Goal: Find specific page/section: Find specific page/section

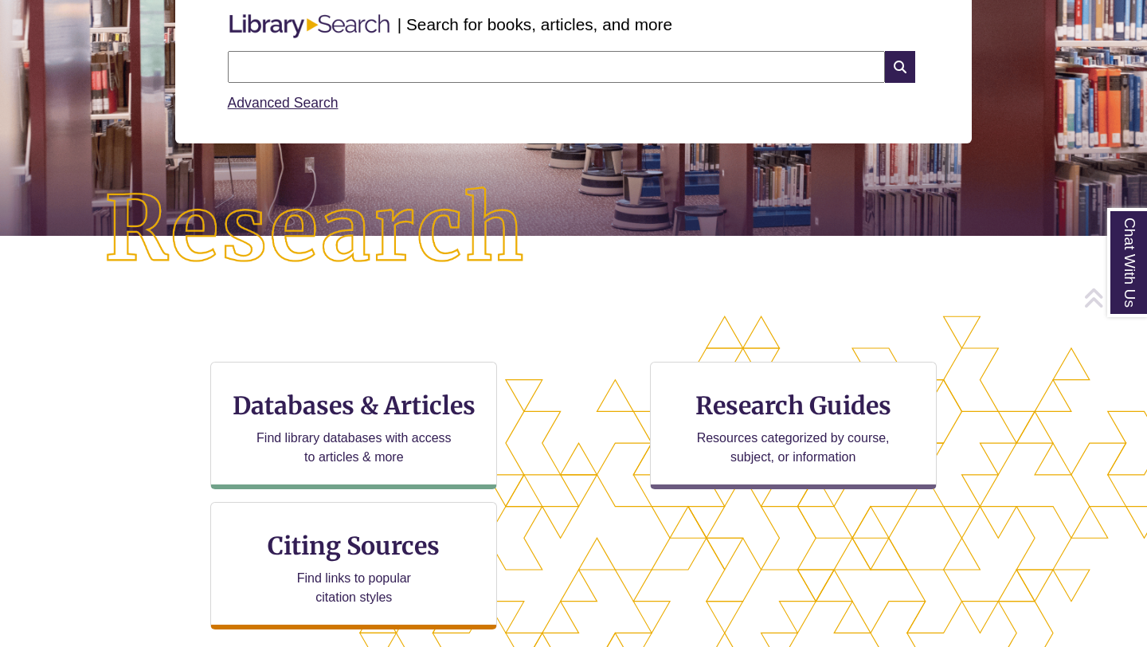
scroll to position [230, 0]
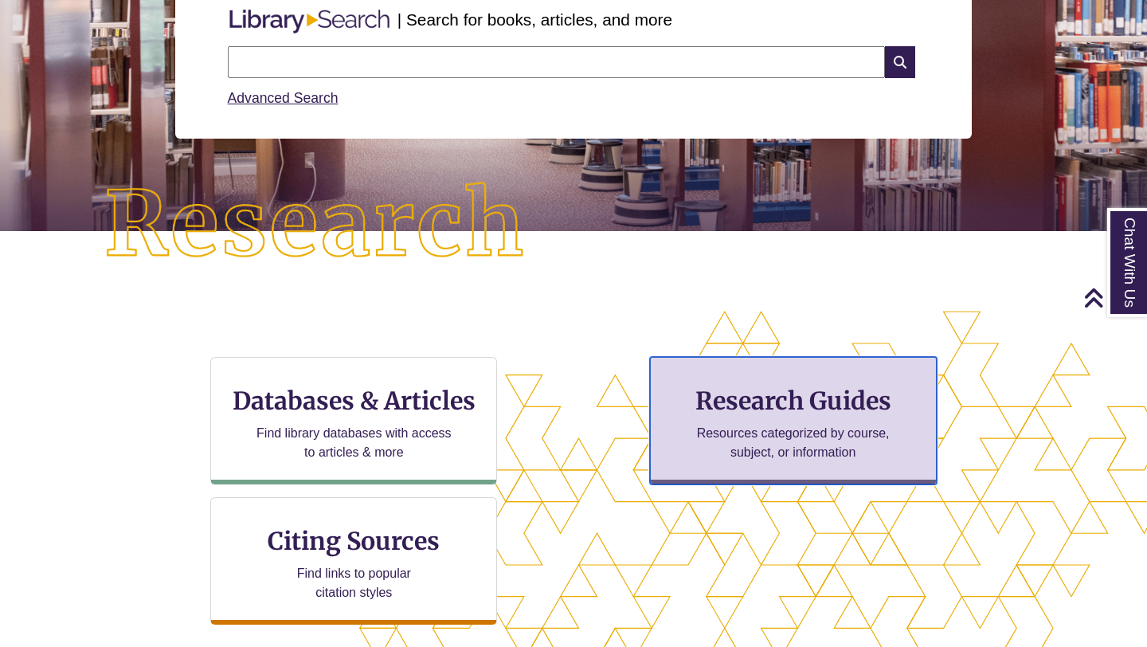
click at [818, 405] on h3 "Research Guides" at bounding box center [793, 400] width 260 height 30
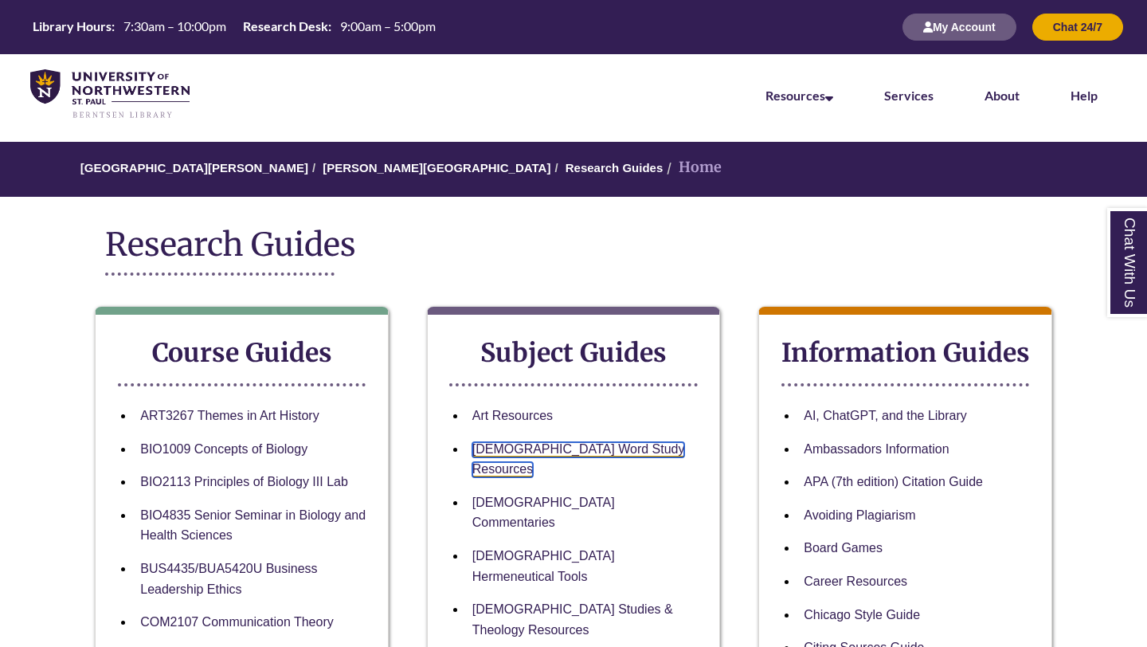
click at [556, 452] on link "[DEMOGRAPHIC_DATA] Word Study Resources" at bounding box center [578, 460] width 213 height 36
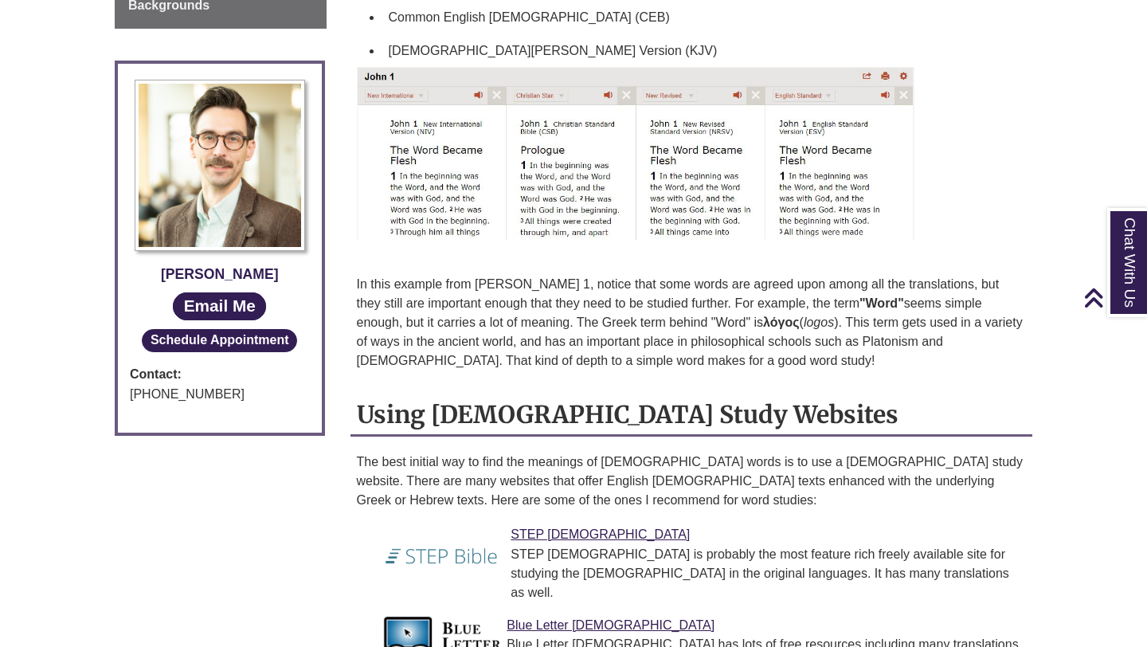
scroll to position [878, 0]
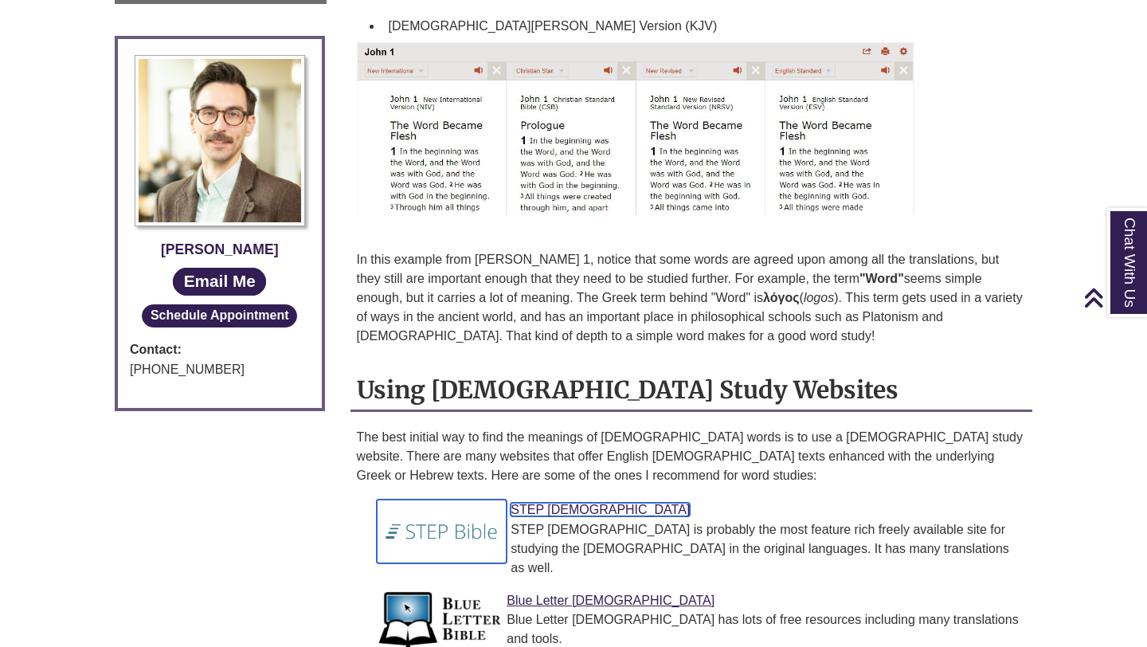
click at [554, 503] on link "STEP [DEMOGRAPHIC_DATA]" at bounding box center [600, 510] width 179 height 14
